Goal: Task Accomplishment & Management: Complete application form

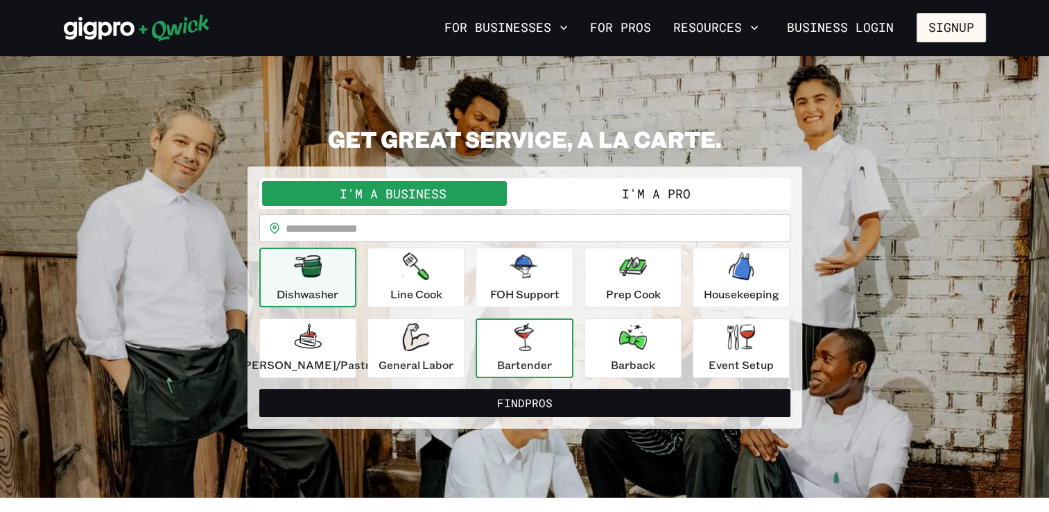
click at [506, 336] on div "Bartender" at bounding box center [524, 348] width 55 height 50
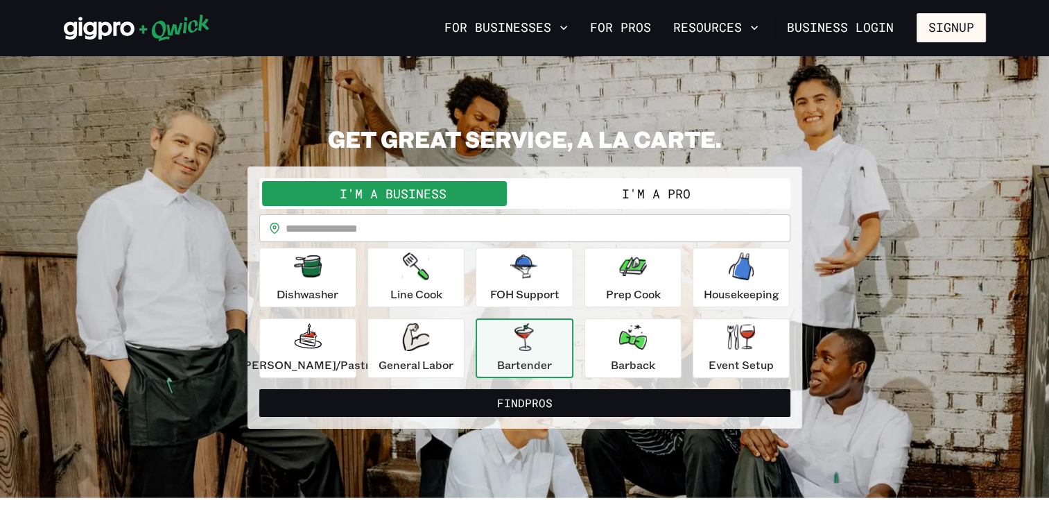
click at [641, 184] on button "I'm a Pro" at bounding box center [656, 193] width 263 height 25
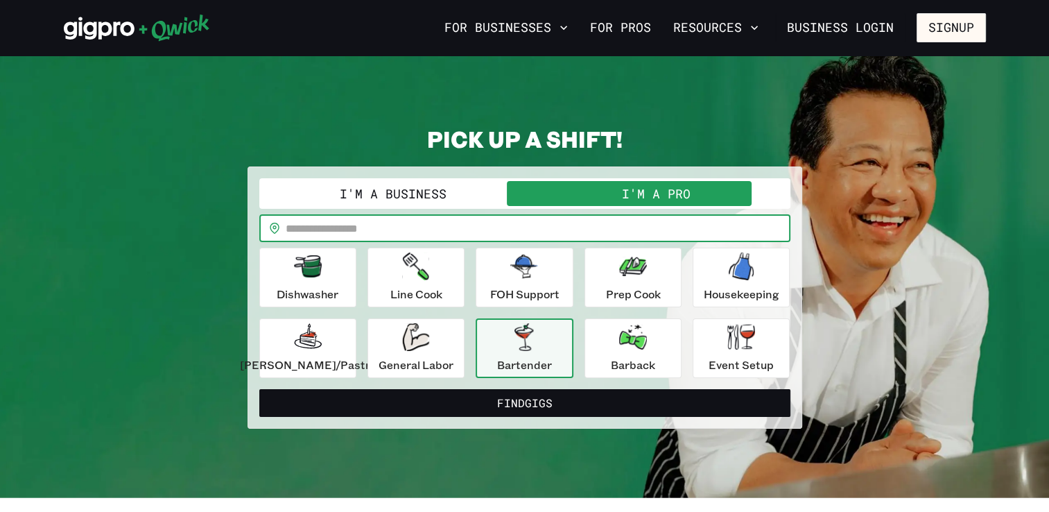
click at [450, 232] on input "text" at bounding box center [538, 228] width 505 height 28
type input "*****"
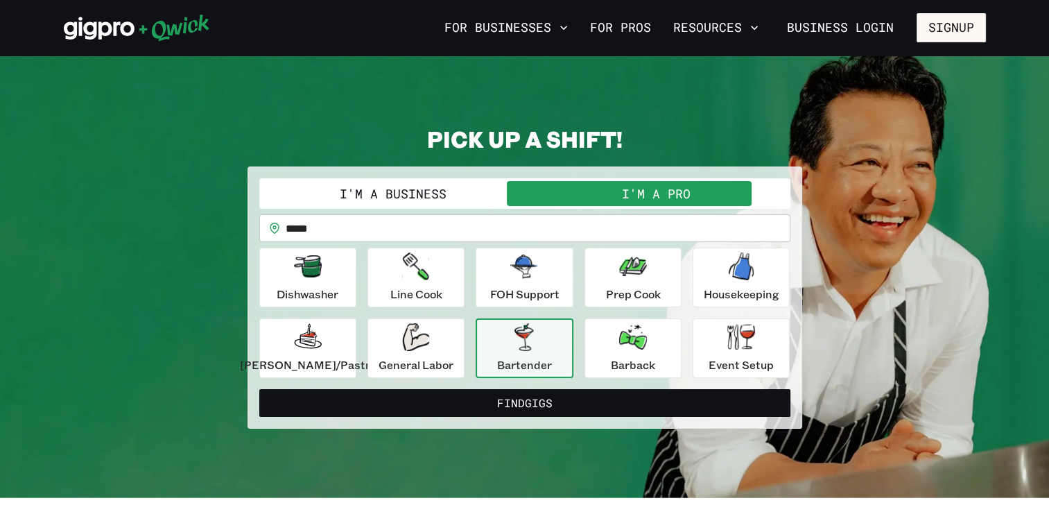
click at [524, 347] on icon "button" at bounding box center [523, 337] width 19 height 28
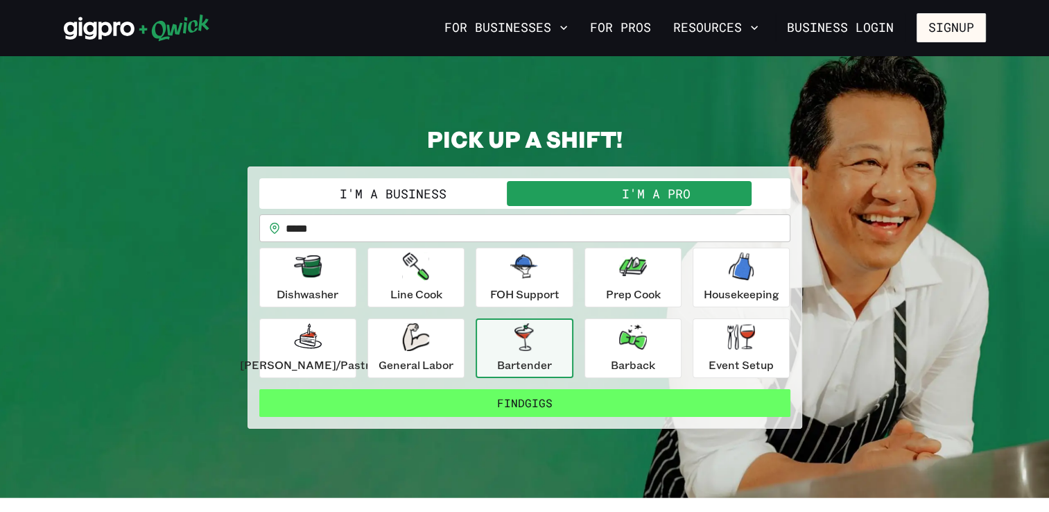
click at [511, 408] on button "Find Gigs" at bounding box center [524, 403] width 531 height 28
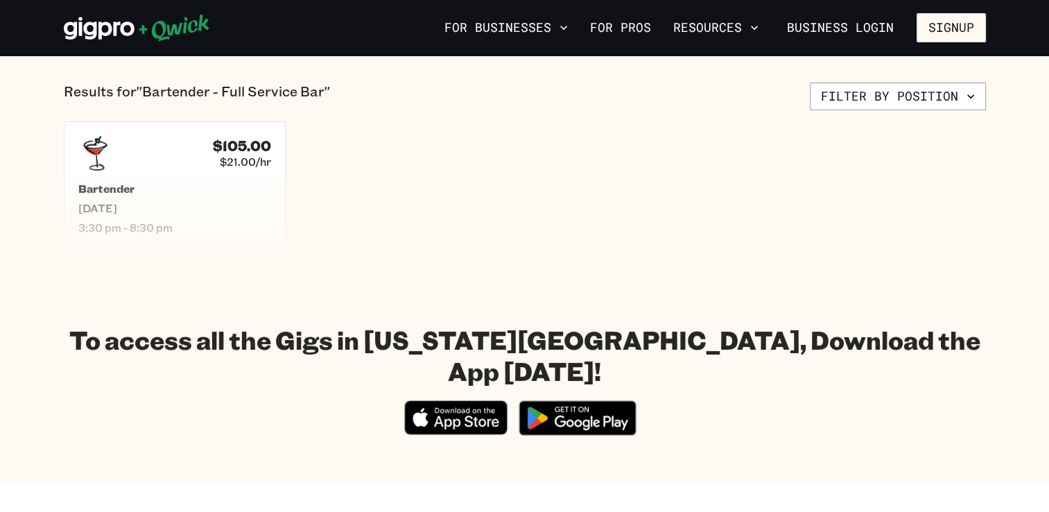
scroll to position [333, 0]
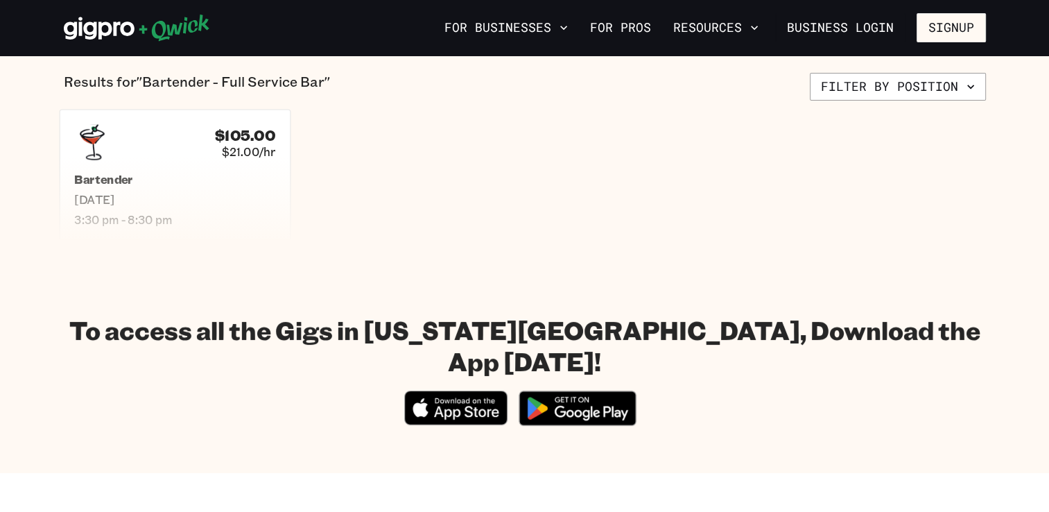
click at [155, 182] on h5 "Bartender" at bounding box center [174, 179] width 201 height 15
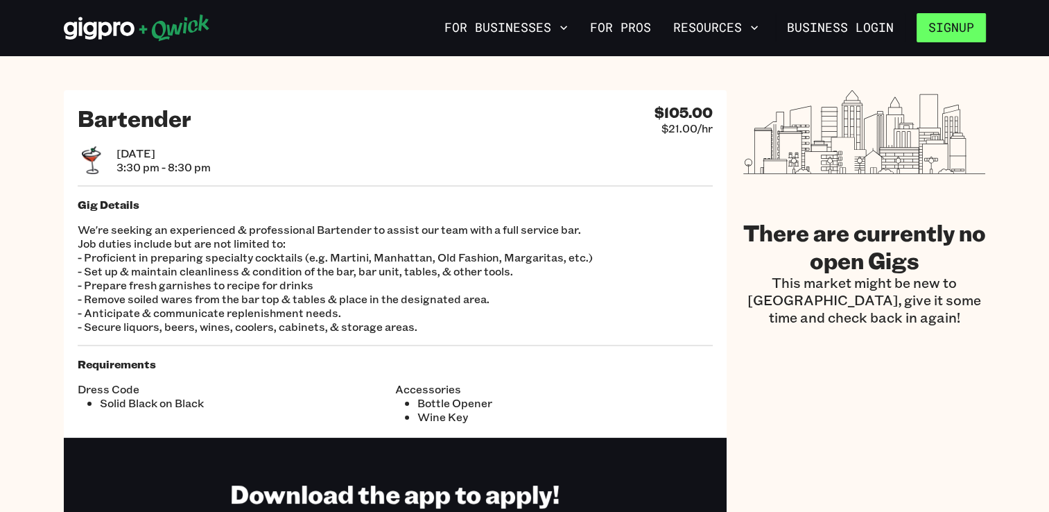
click at [945, 26] on button "Signup" at bounding box center [951, 27] width 69 height 29
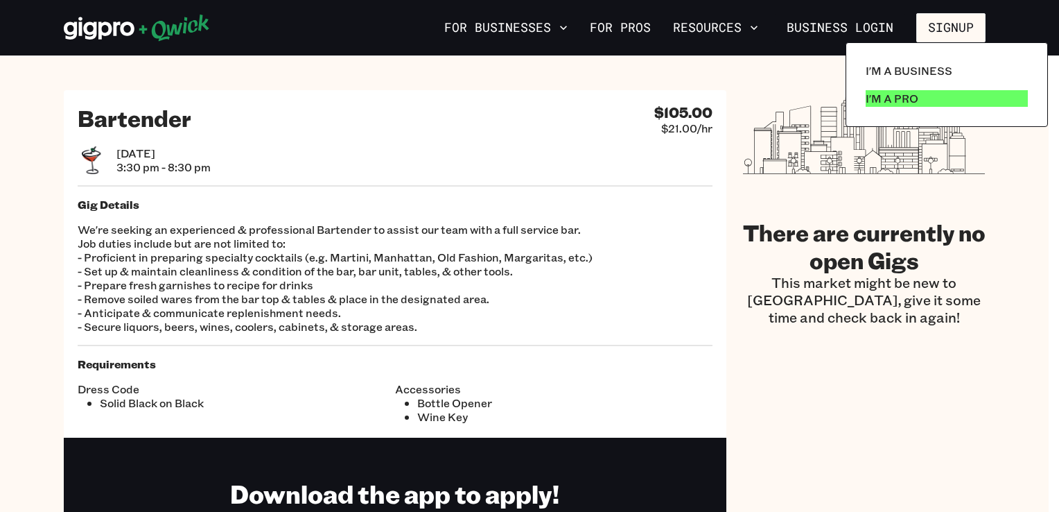
click at [900, 103] on p "I'm a Pro" at bounding box center [892, 98] width 53 height 17
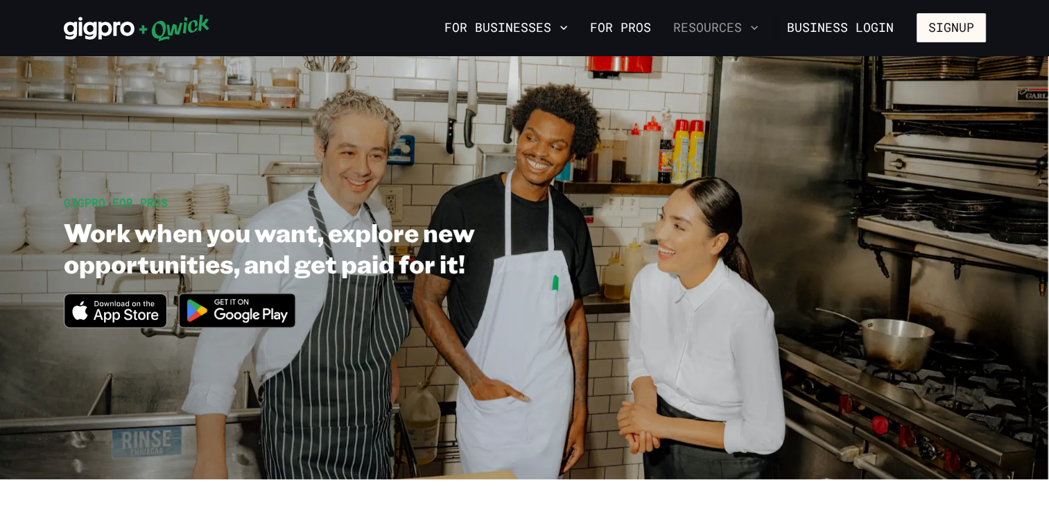
click at [761, 30] on icon "button" at bounding box center [754, 28] width 14 height 14
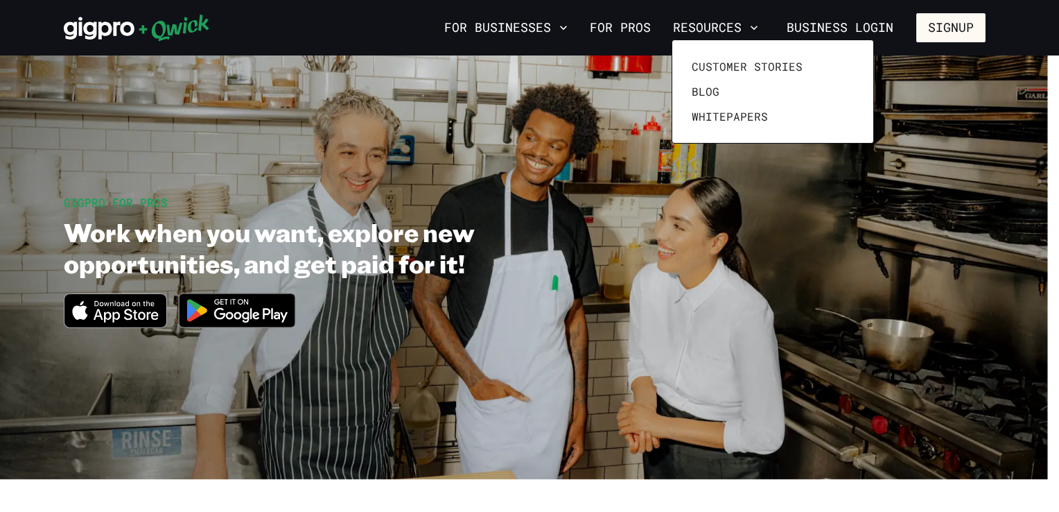
click at [562, 29] on div at bounding box center [529, 256] width 1059 height 512
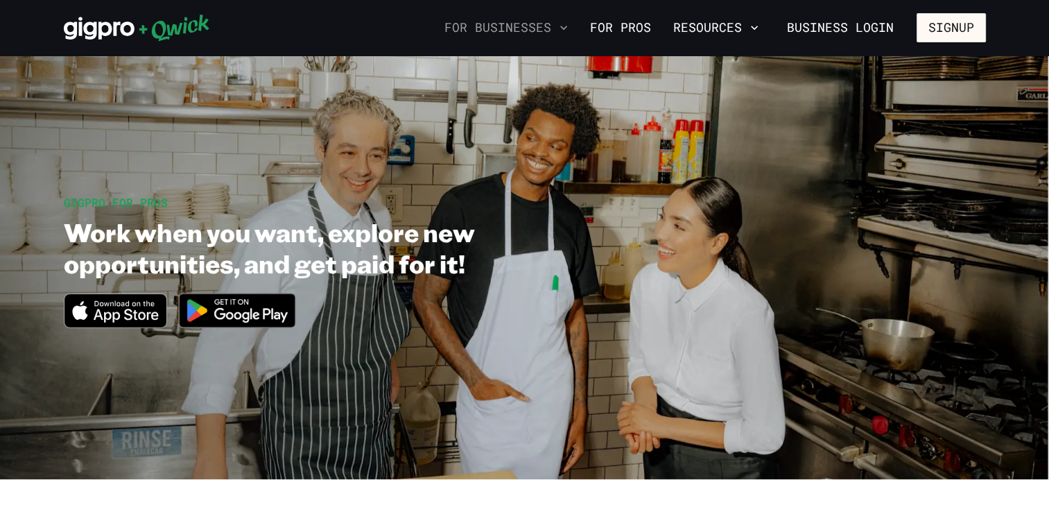
click at [562, 26] on icon "button" at bounding box center [564, 28] width 14 height 14
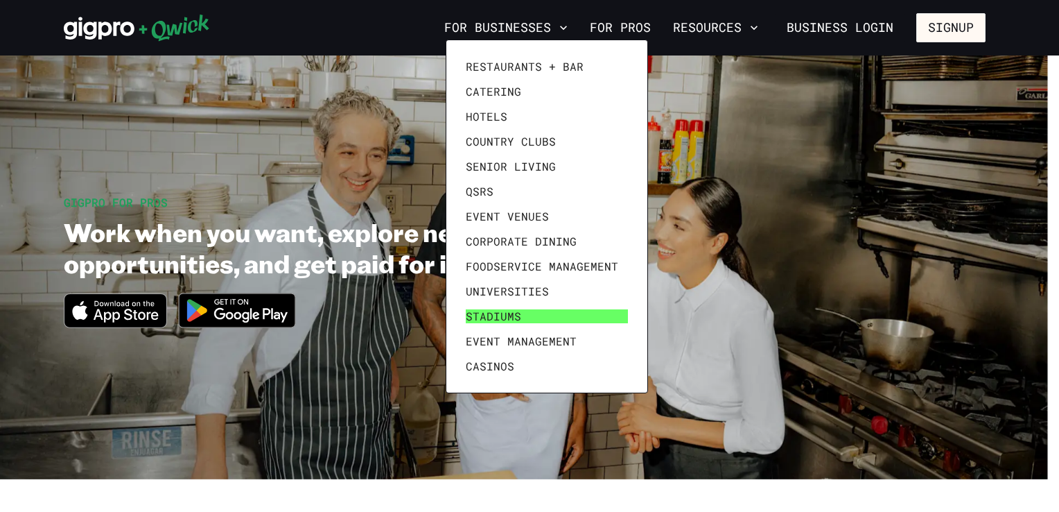
click at [478, 318] on span "Stadiums" at bounding box center [493, 316] width 55 height 14
